Goal: Task Accomplishment & Management: Use online tool/utility

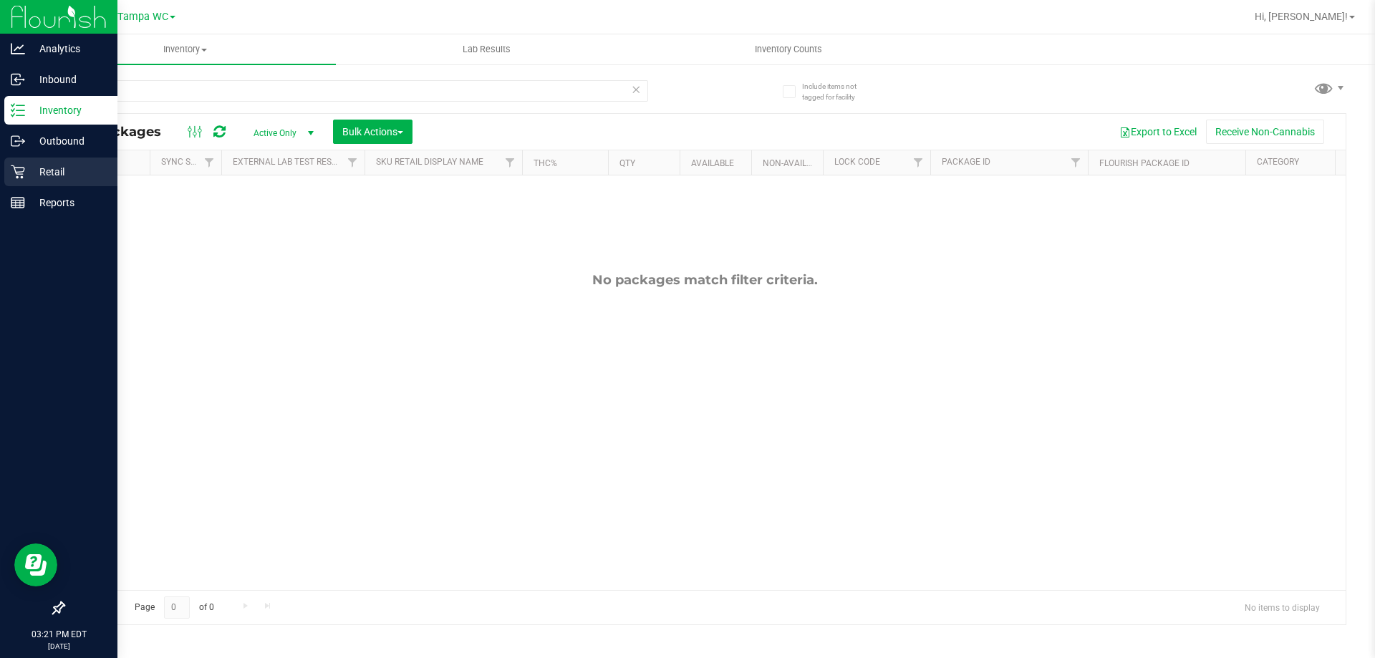
click at [21, 166] on icon at bounding box center [18, 172] width 14 height 14
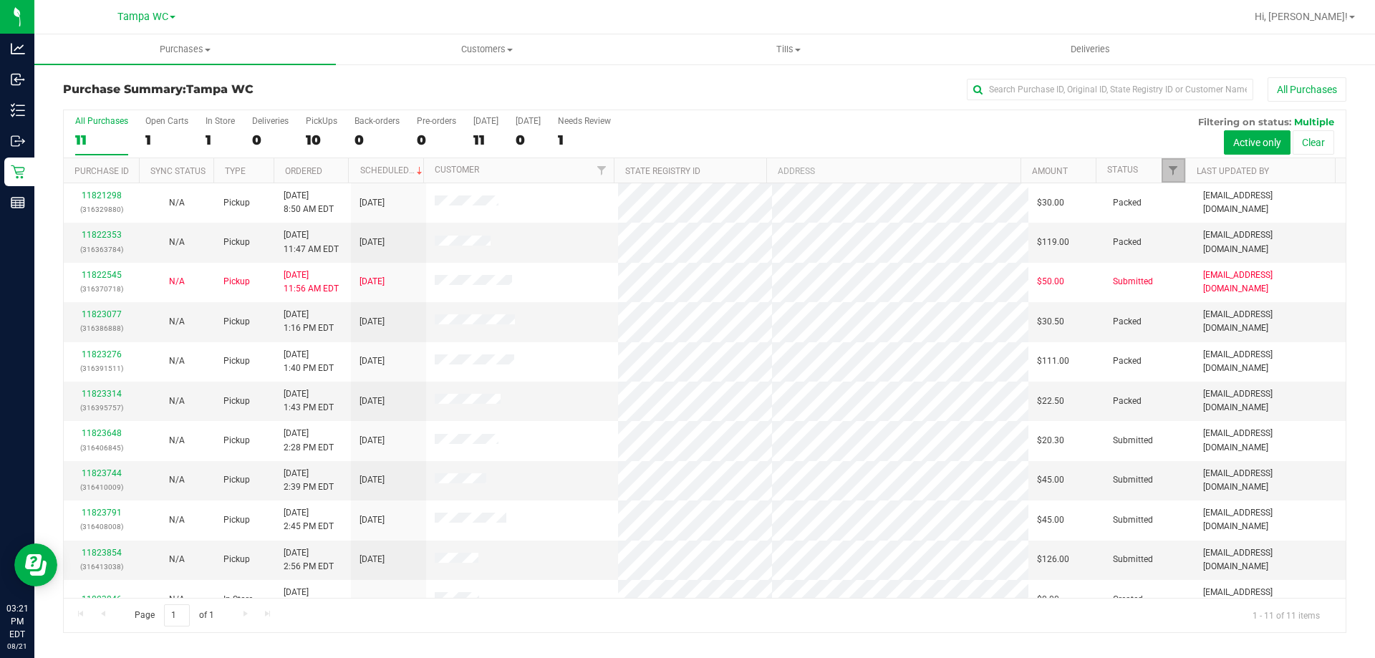
click at [1173, 163] on link "Filter" at bounding box center [1174, 170] width 24 height 24
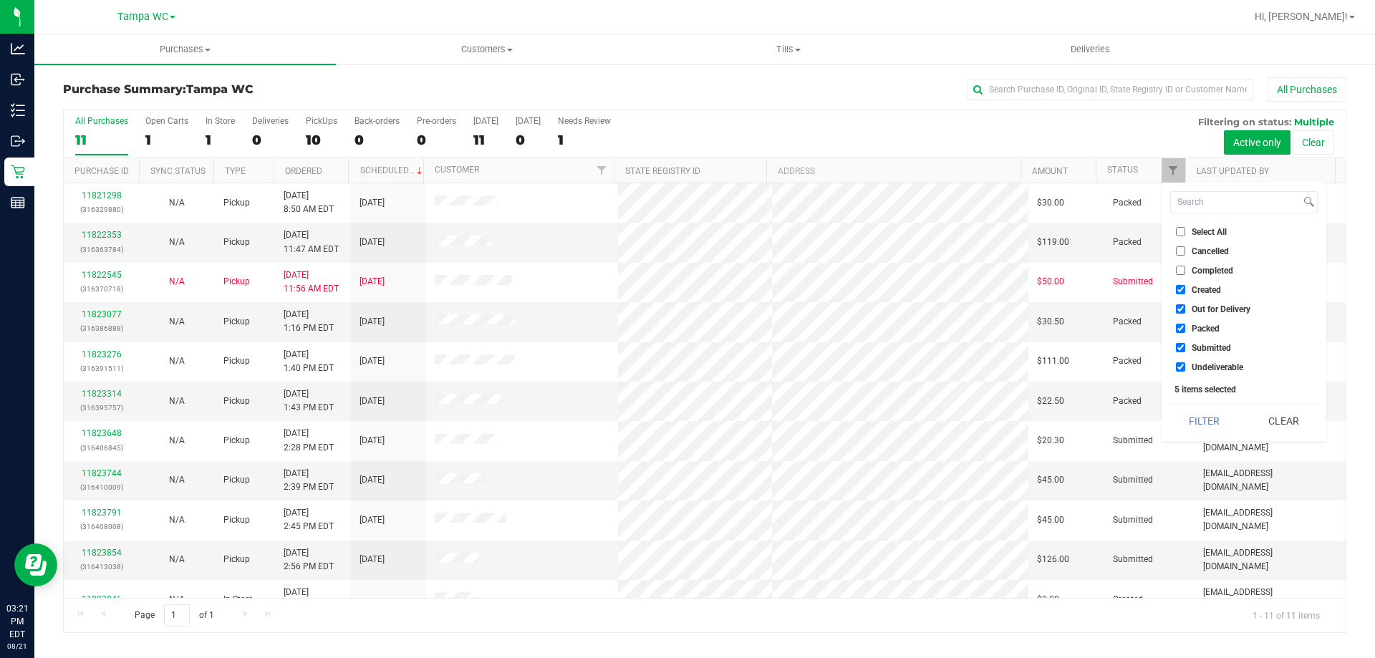
click at [1182, 321] on li "Packed" at bounding box center [1244, 328] width 148 height 15
click at [1179, 324] on input "Packed" at bounding box center [1180, 328] width 9 height 9
checkbox input "false"
click at [1203, 420] on button "Filter" at bounding box center [1204, 421] width 69 height 32
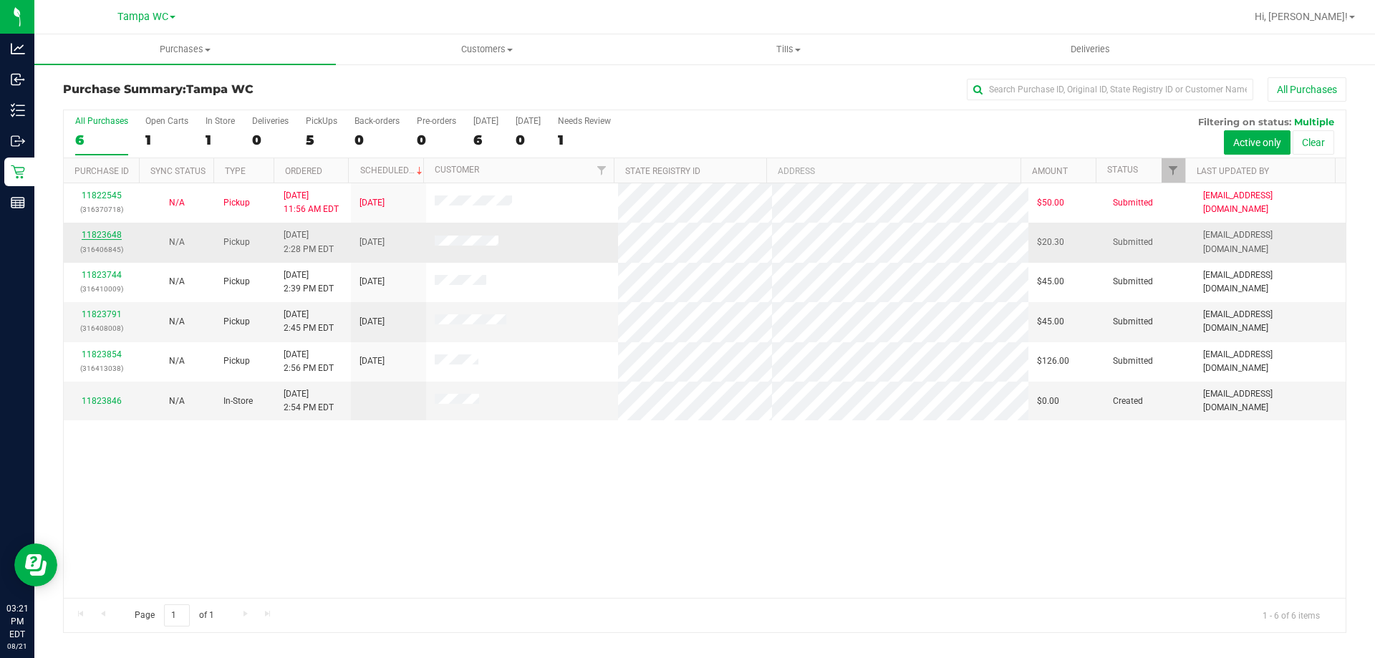
click at [87, 231] on link "11823648" at bounding box center [102, 235] width 40 height 10
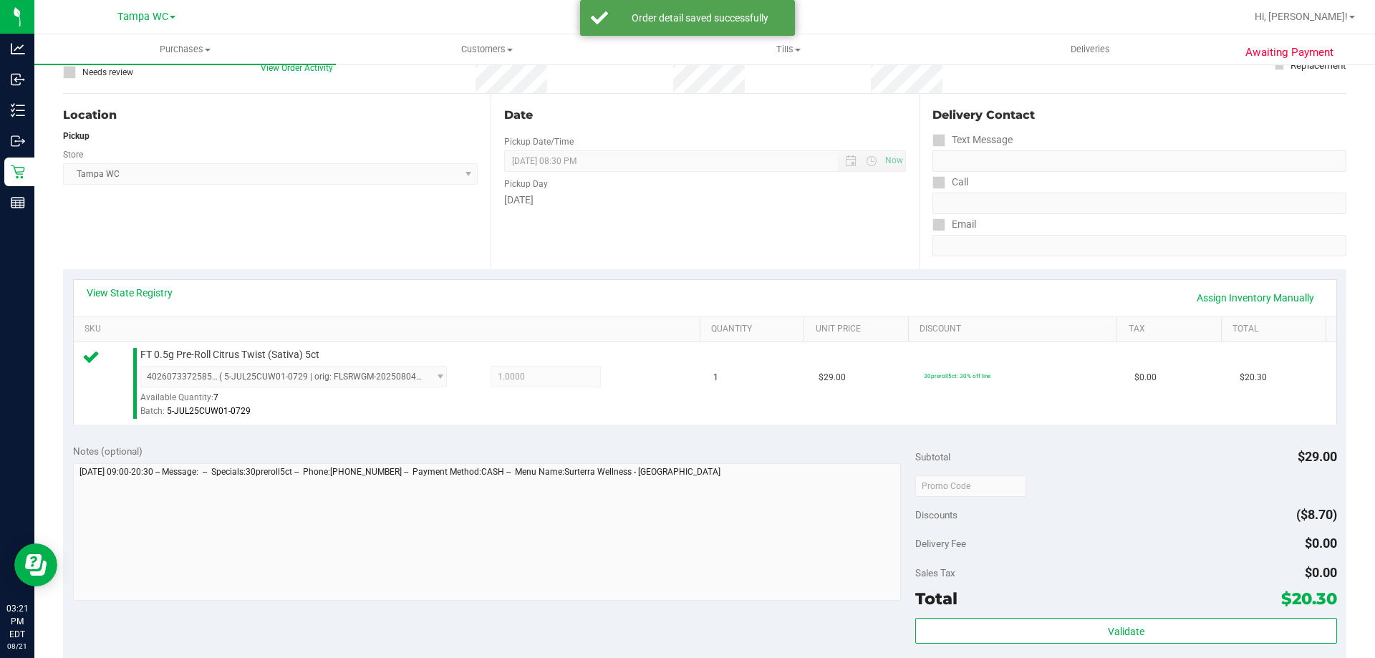
scroll to position [287, 0]
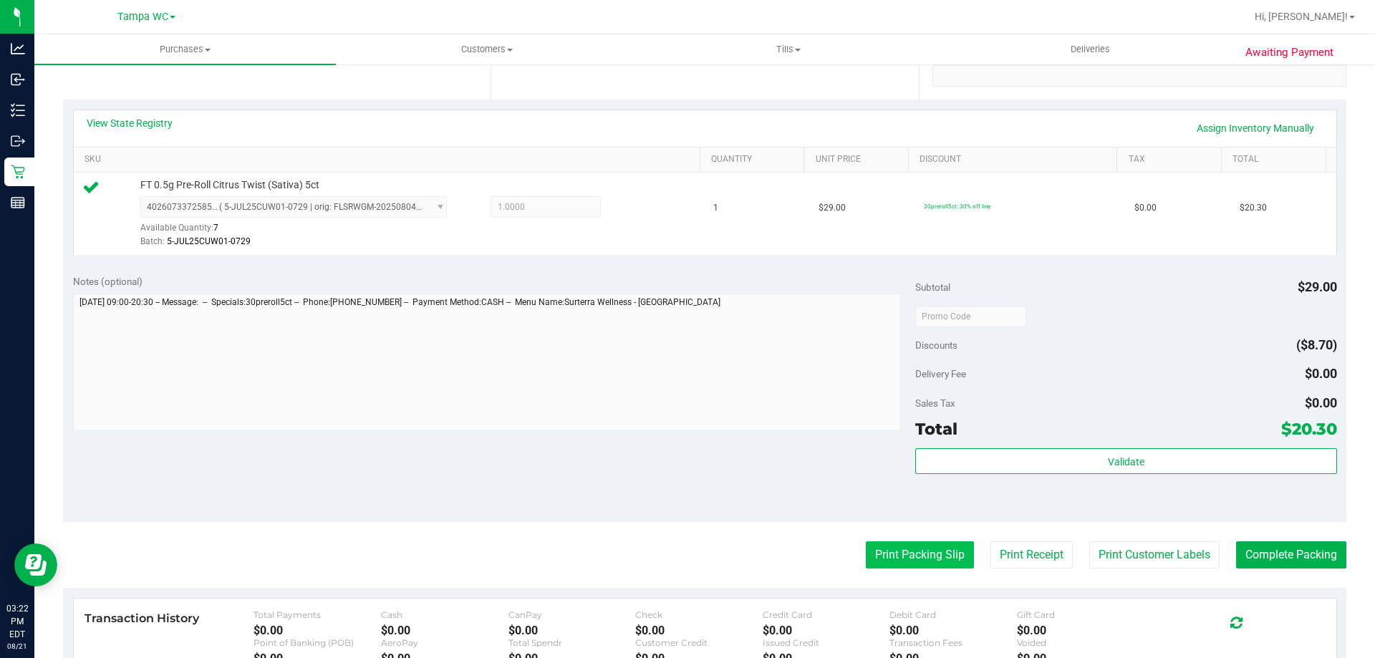
click at [906, 556] on button "Print Packing Slip" at bounding box center [920, 555] width 108 height 27
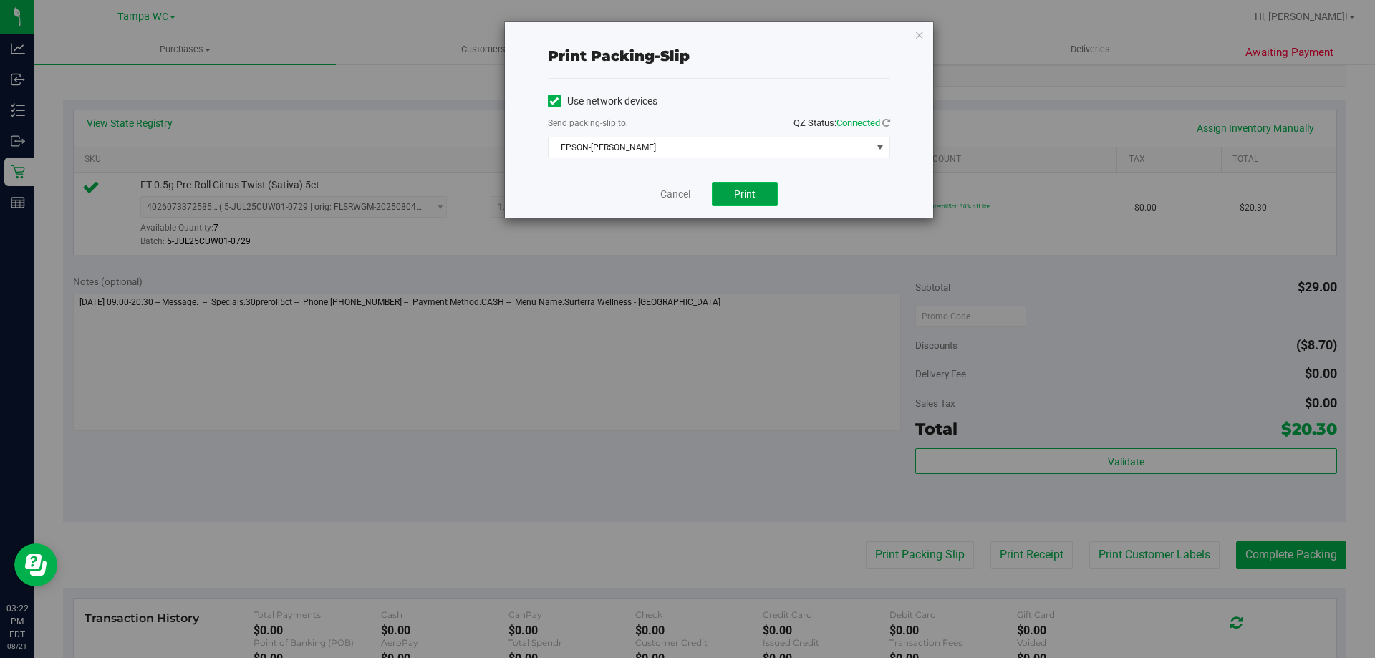
click at [765, 186] on button "Print" at bounding box center [745, 194] width 66 height 24
click at [919, 37] on icon "button" at bounding box center [920, 34] width 10 height 17
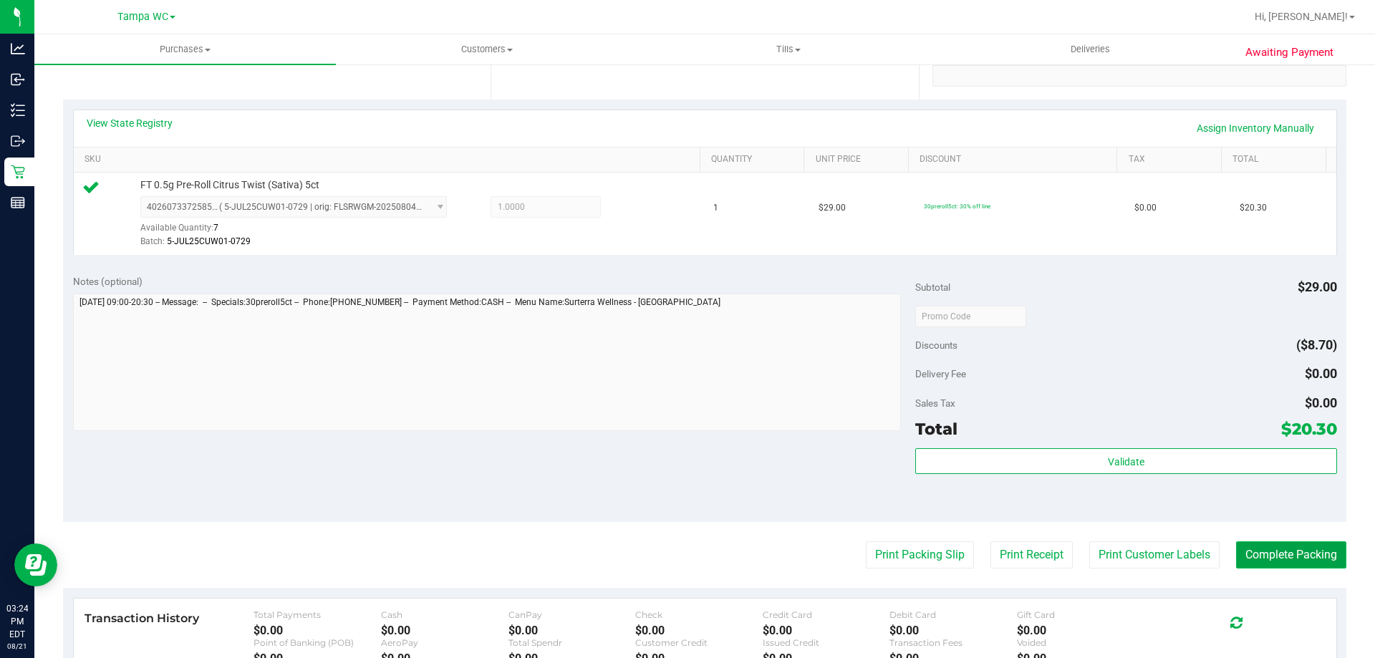
click at [1255, 555] on button "Complete Packing" at bounding box center [1291, 555] width 110 height 27
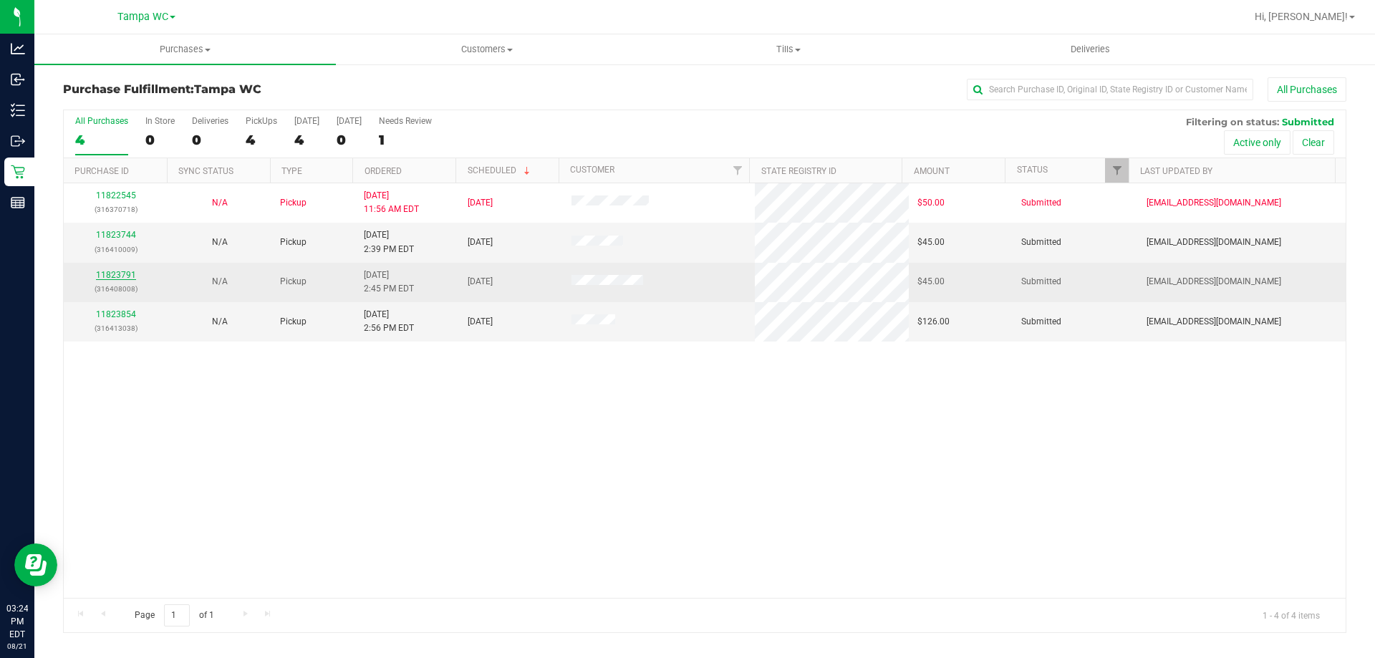
click at [114, 276] on link "11823791" at bounding box center [116, 275] width 40 height 10
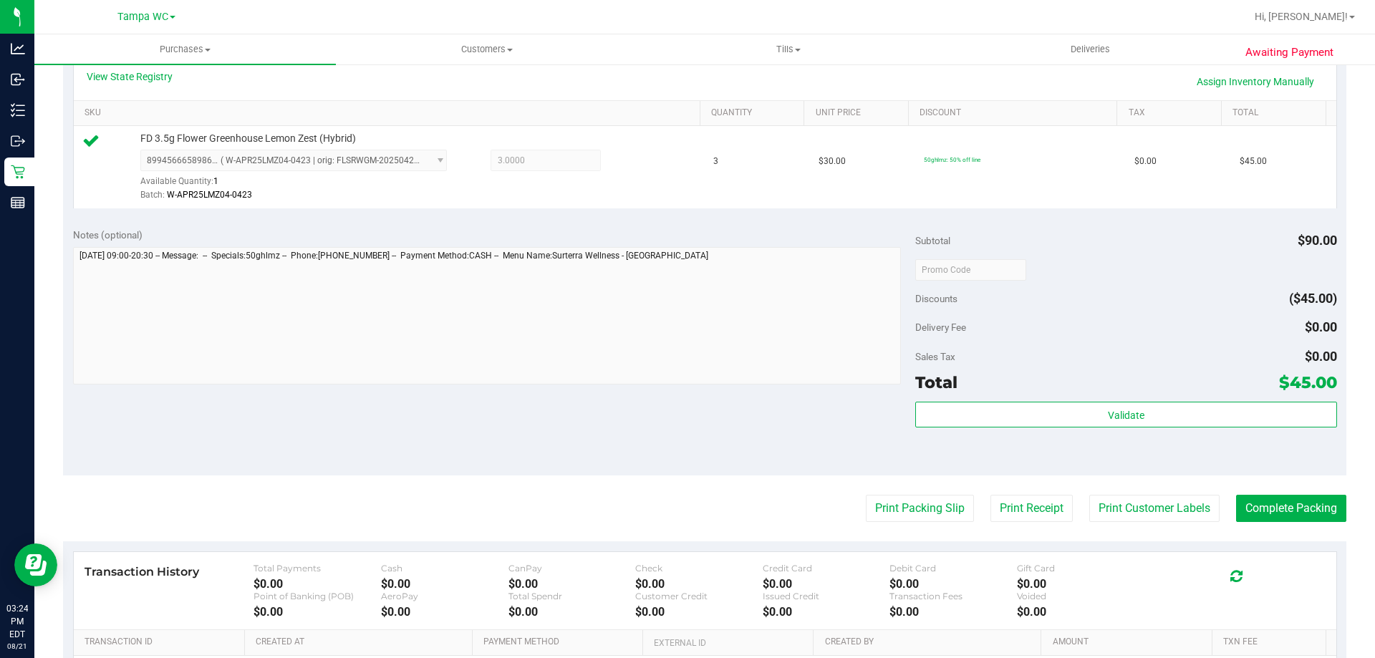
scroll to position [358, 0]
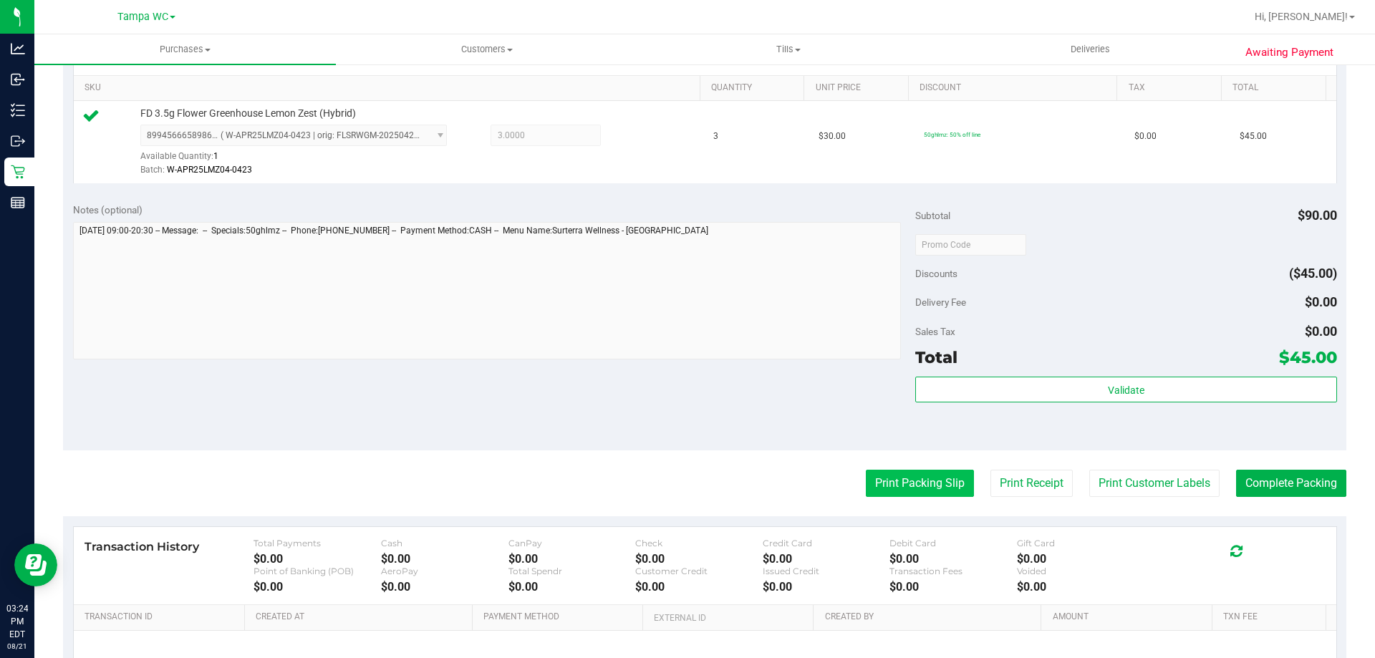
click at [893, 492] on button "Print Packing Slip" at bounding box center [920, 483] width 108 height 27
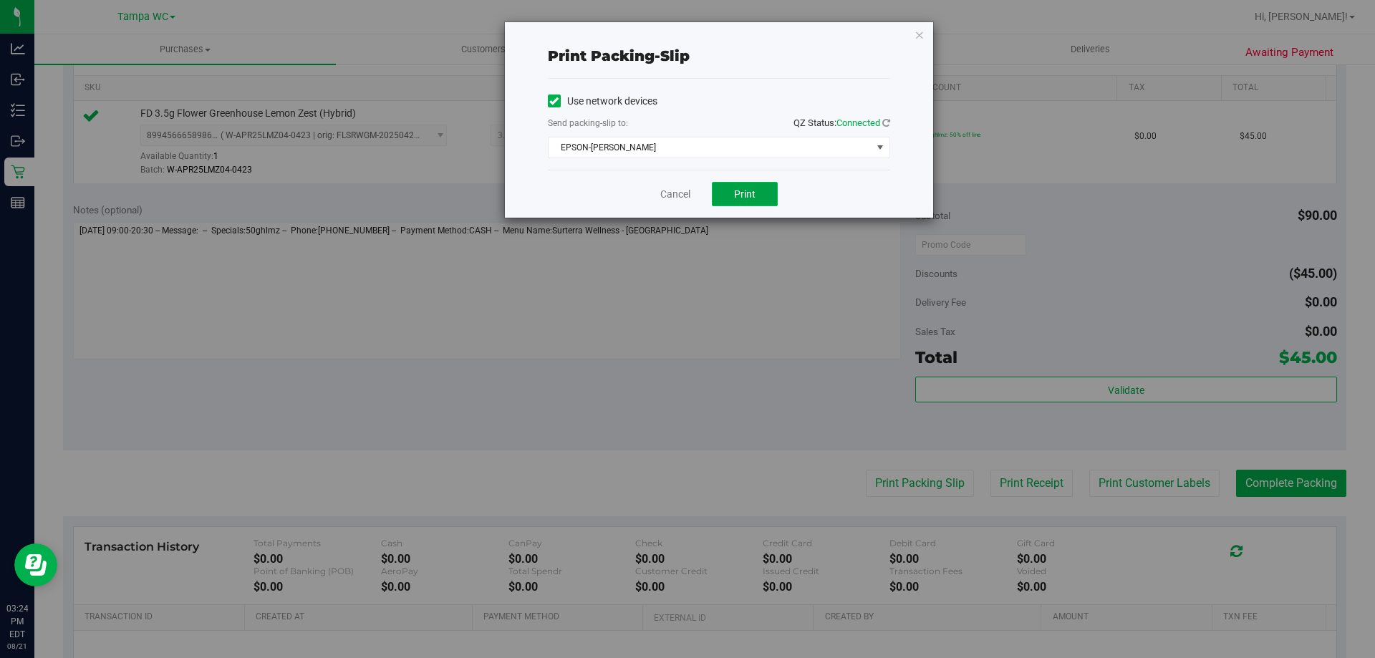
click at [764, 187] on button "Print" at bounding box center [745, 194] width 66 height 24
click at [924, 34] on icon "button" at bounding box center [920, 34] width 10 height 17
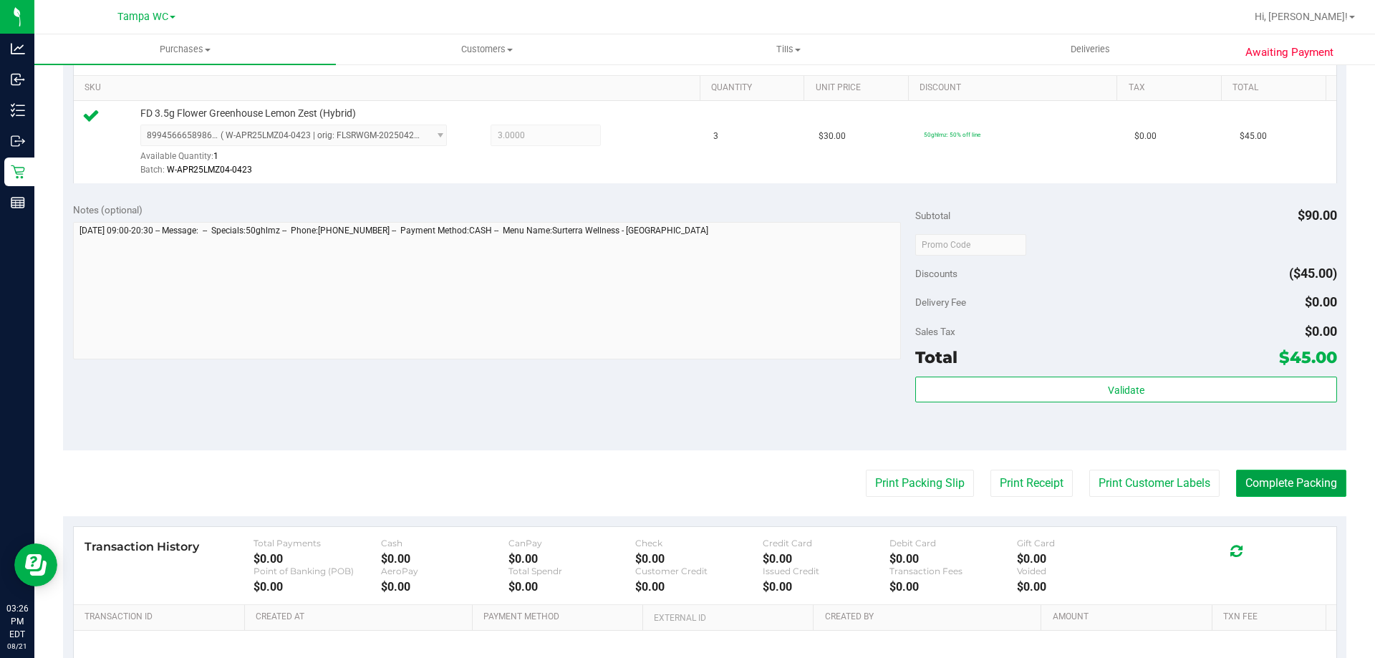
click at [1293, 489] on button "Complete Packing" at bounding box center [1291, 483] width 110 height 27
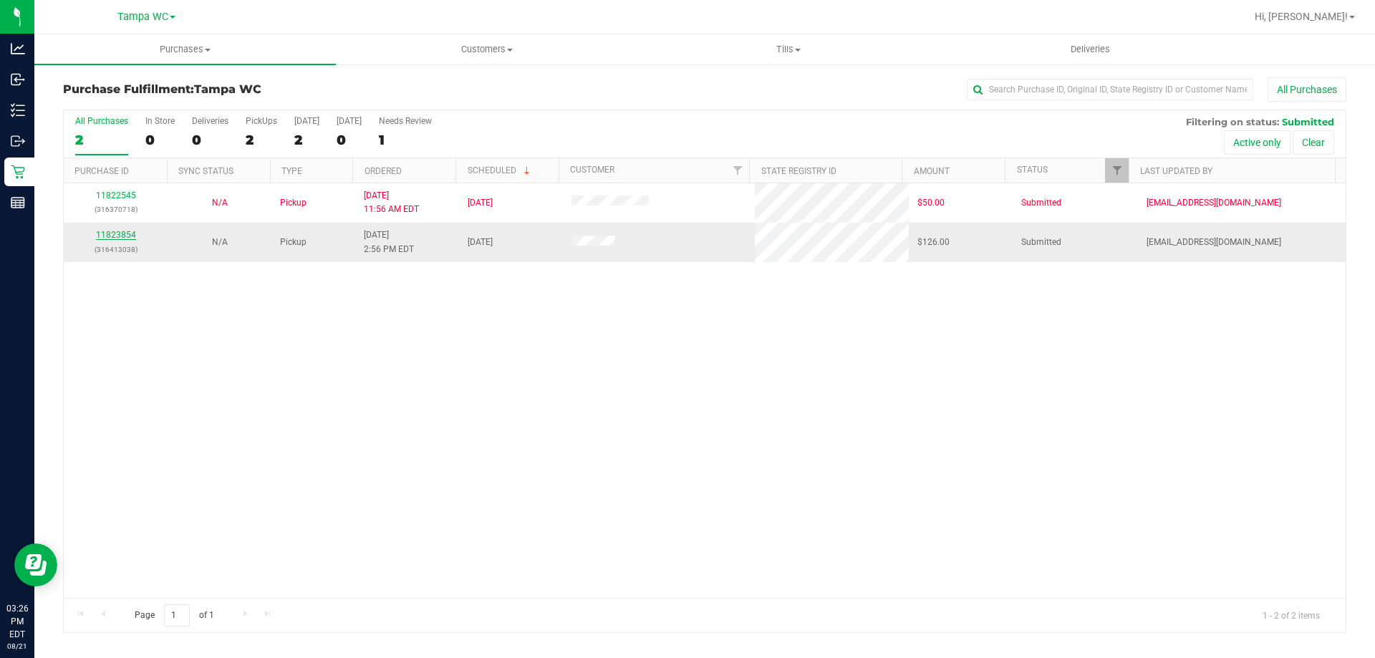
click at [117, 234] on link "11823854" at bounding box center [116, 235] width 40 height 10
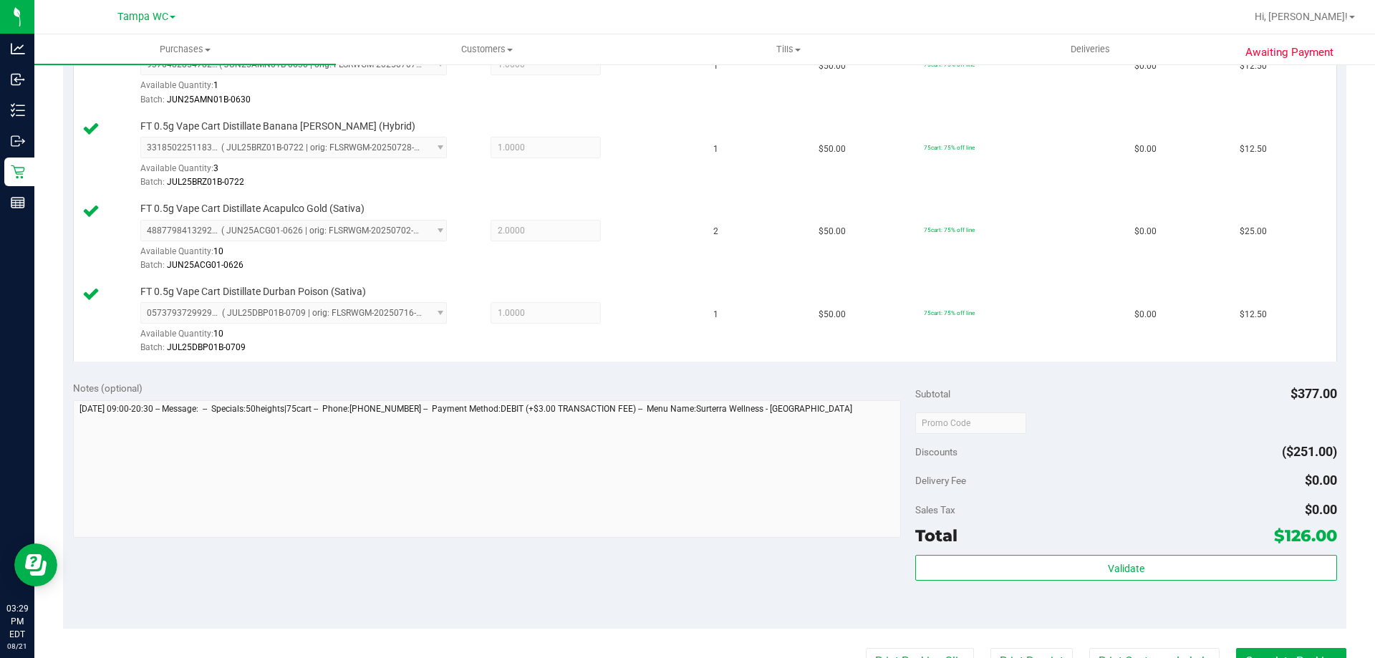
scroll to position [716, 0]
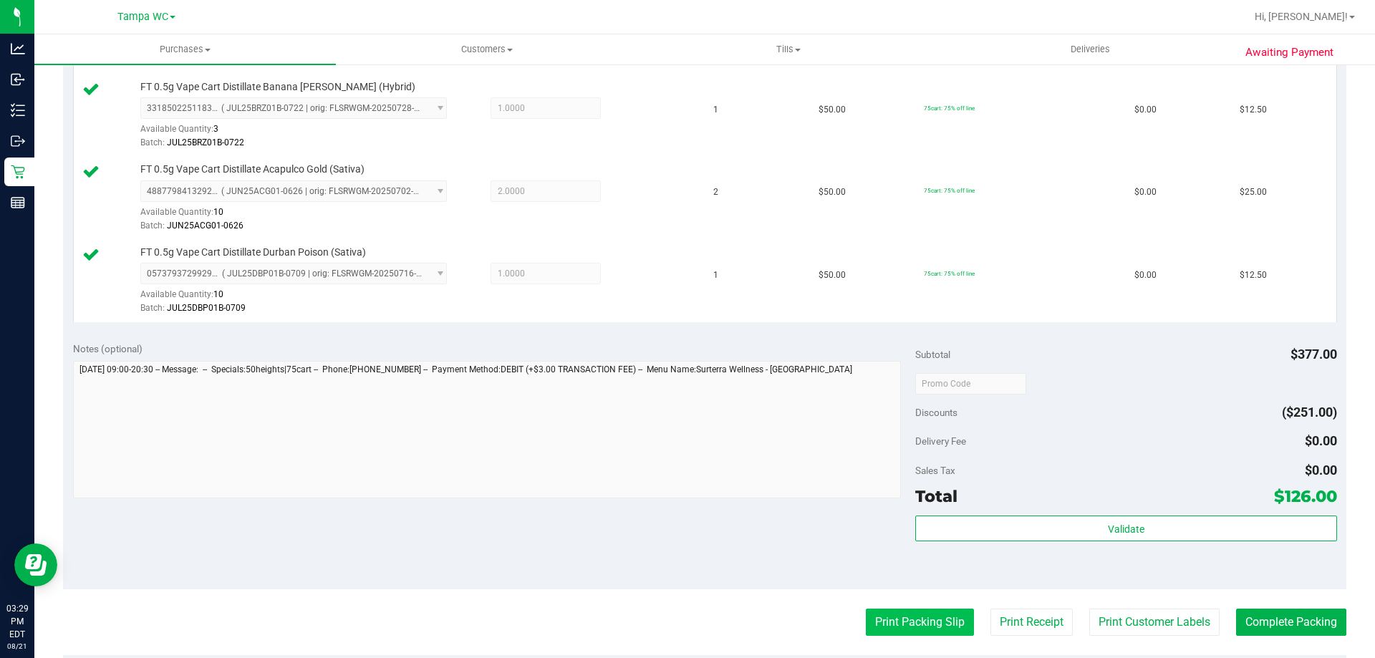
click at [936, 615] on button "Print Packing Slip" at bounding box center [920, 622] width 108 height 27
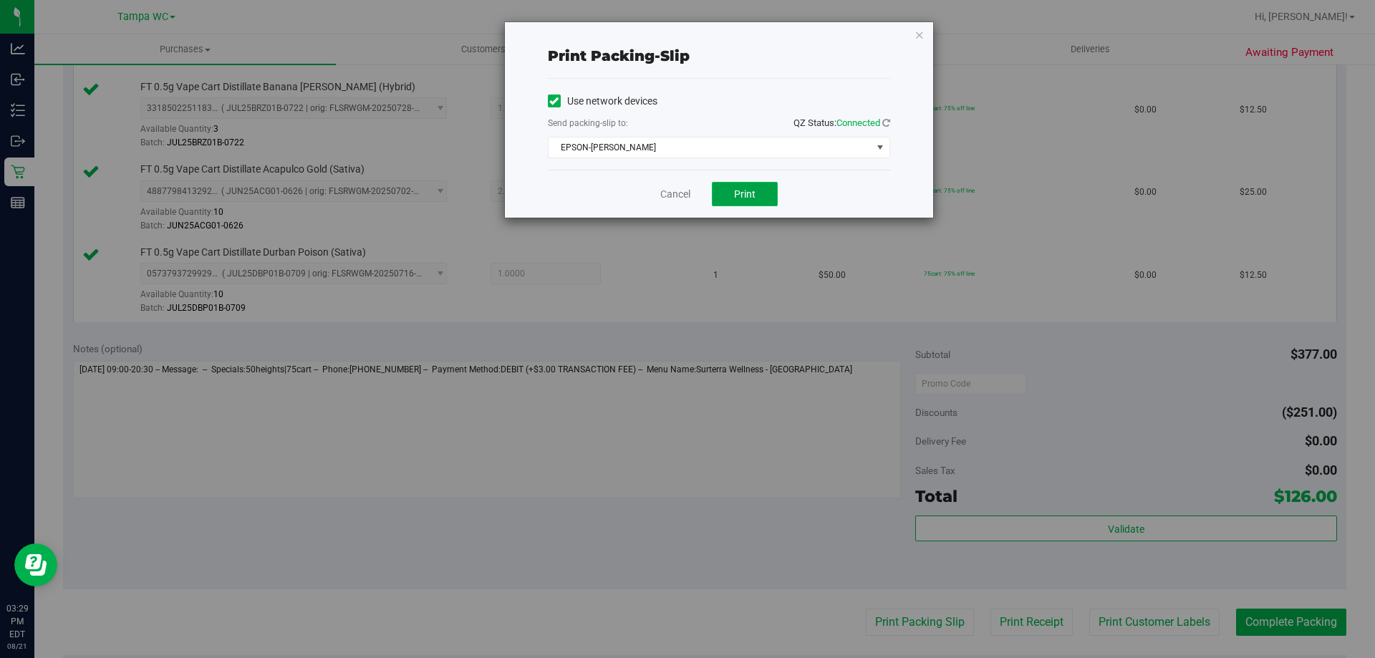
click at [742, 192] on span "Print" at bounding box center [744, 193] width 21 height 11
click at [918, 27] on icon "button" at bounding box center [920, 34] width 10 height 17
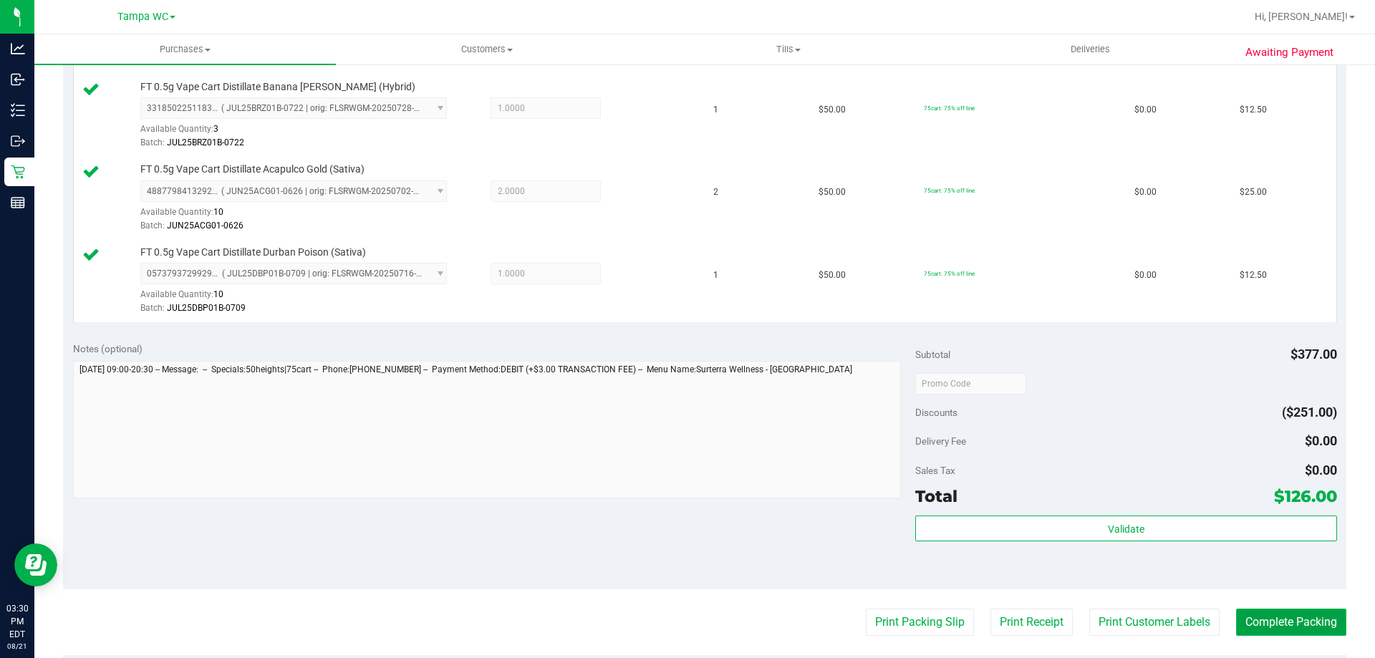
click at [1294, 621] on button "Complete Packing" at bounding box center [1291, 622] width 110 height 27
